Goal: Find contact information: Find contact information

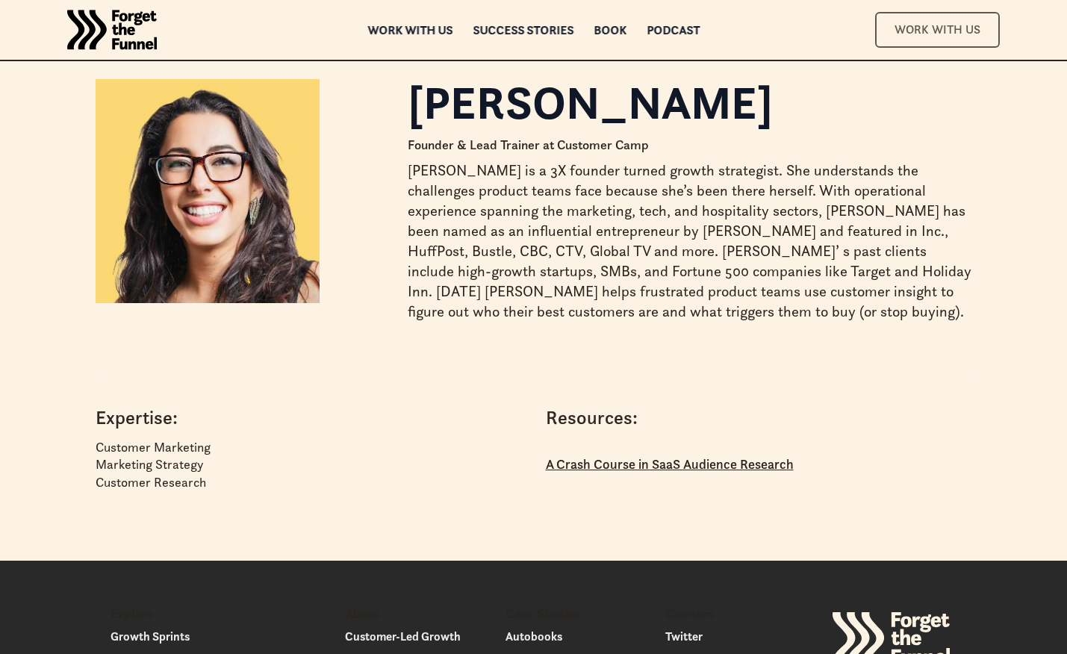
click at [893, 28] on link "Work With Us" at bounding box center [937, 29] width 125 height 35
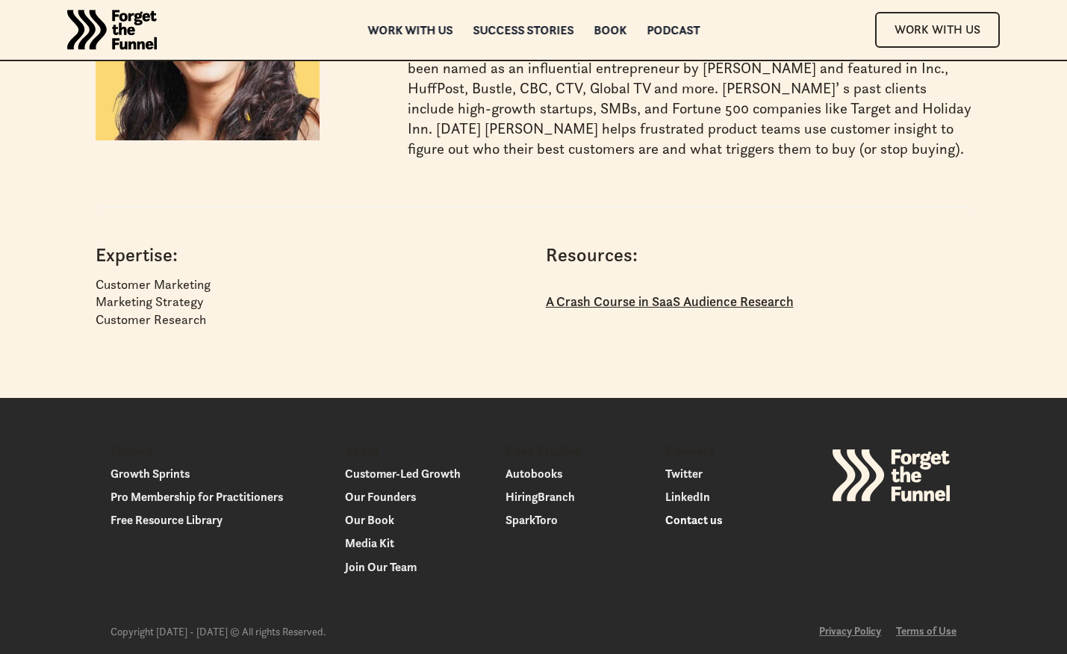
click at [684, 523] on link "Contact us" at bounding box center [740, 520] width 149 height 20
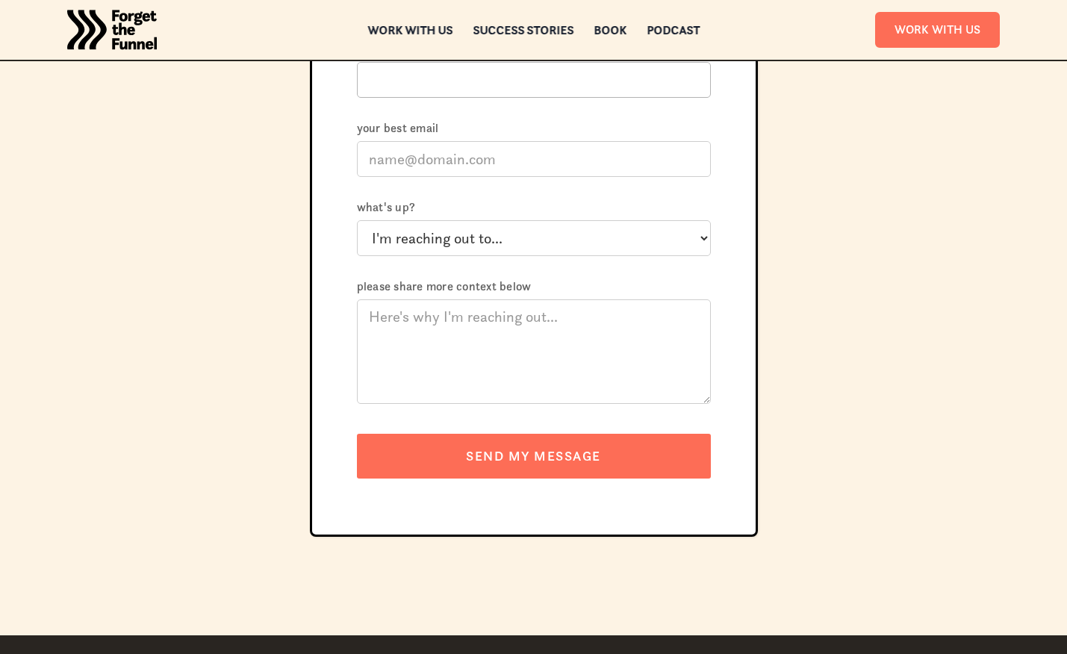
scroll to position [298, 0]
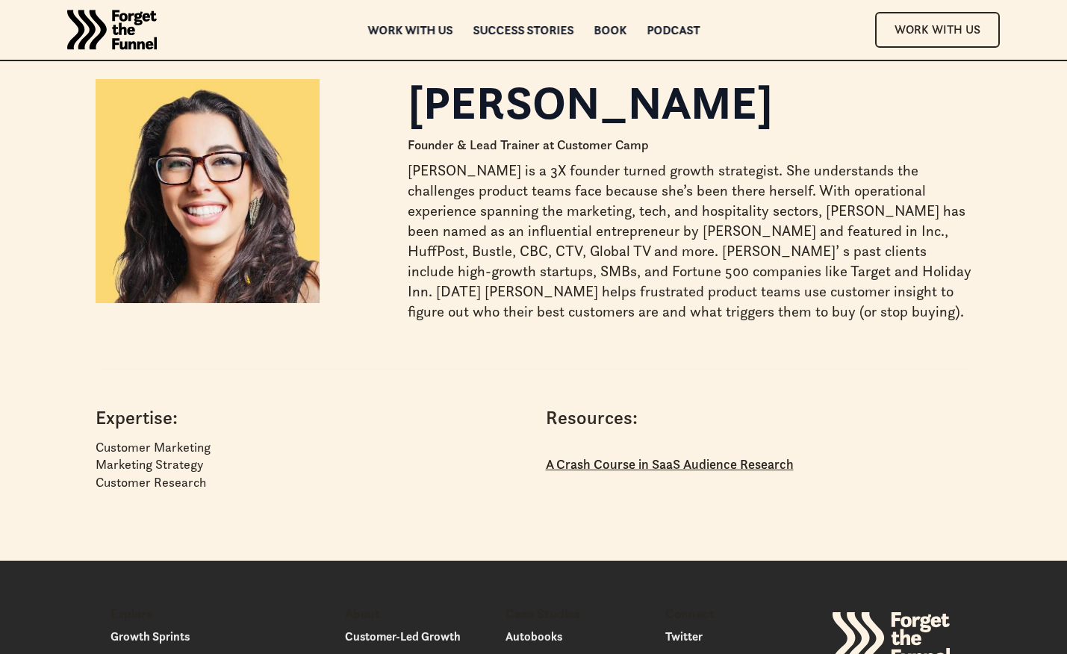
click at [543, 240] on p "[PERSON_NAME] is a 3X founder turned growth strategist. She understands the cha…" at bounding box center [690, 241] width 564 height 161
click at [547, 172] on p "[PERSON_NAME] is a 3X founder turned growth strategist. She understands the cha…" at bounding box center [690, 241] width 564 height 161
drag, startPoint x: 544, startPoint y: 172, endPoint x: 767, endPoint y: 176, distance: 223.4
click at [767, 176] on p "[PERSON_NAME] is a 3X founder turned growth strategist. She understands the cha…" at bounding box center [690, 241] width 564 height 161
click at [771, 174] on p "[PERSON_NAME] is a 3X founder turned growth strategist. She understands the cha…" at bounding box center [690, 241] width 564 height 161
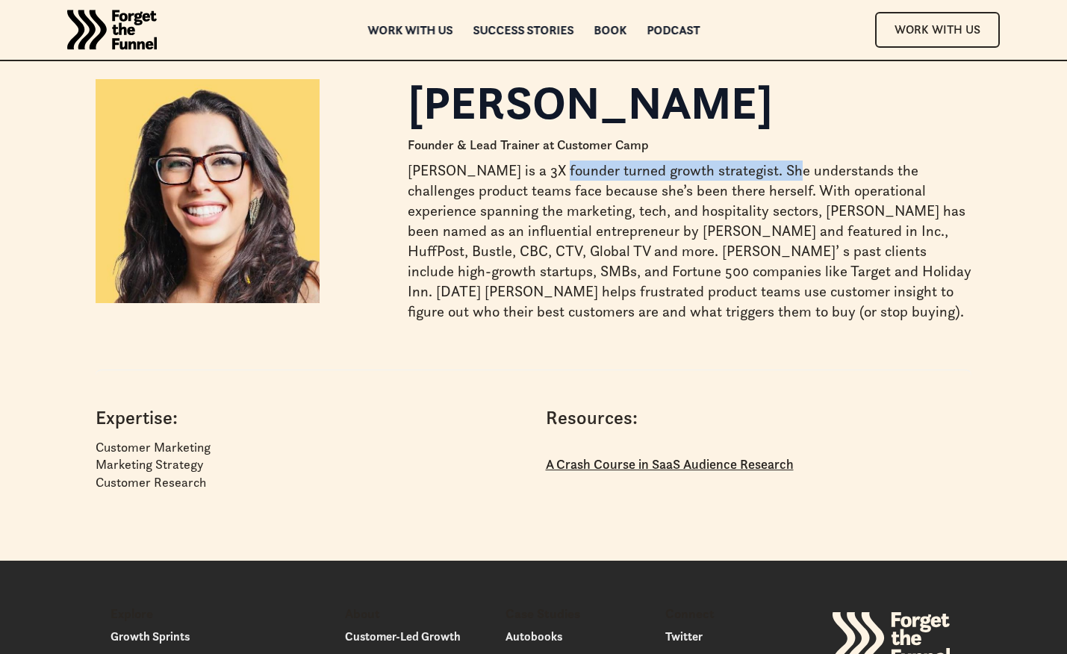
drag, startPoint x: 771, startPoint y: 174, endPoint x: 548, endPoint y: 173, distance: 223.3
click at [548, 173] on p "[PERSON_NAME] is a 3X founder turned growth strategist. She understands the cha…" at bounding box center [690, 241] width 564 height 161
copy p "3X founder turned growth strategist."
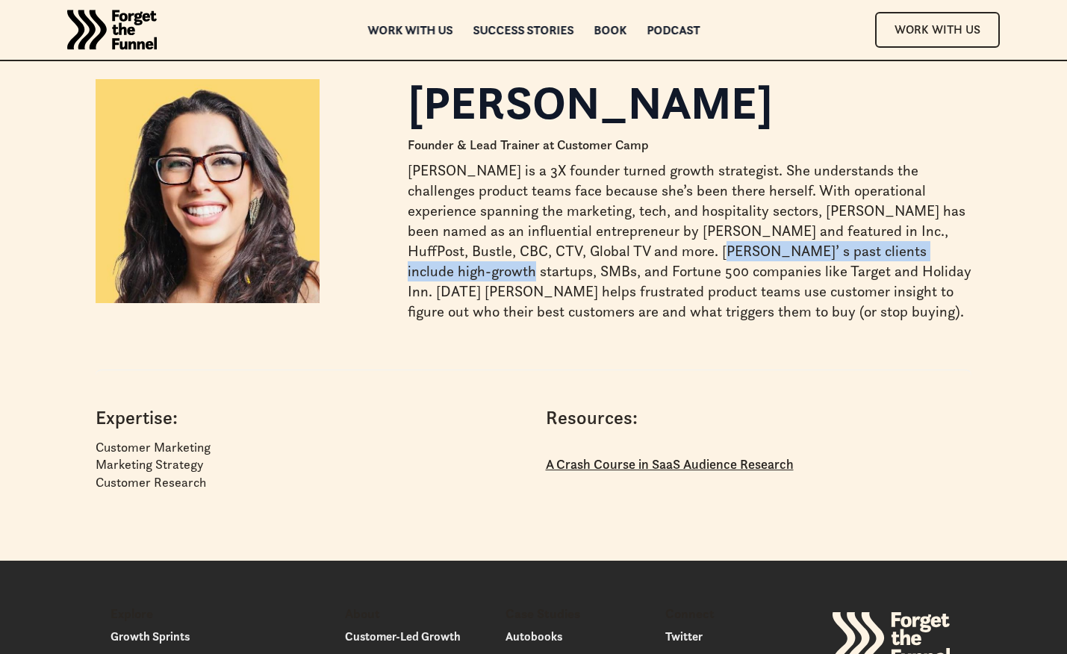
drag, startPoint x: 673, startPoint y: 255, endPoint x: 447, endPoint y: 276, distance: 226.5
click at [447, 275] on p "[PERSON_NAME] is a 3X founder turned growth strategist. She understands the cha…" at bounding box center [690, 241] width 564 height 161
copy p "past clients include high-growth startups, SMBs,"
